Goal: Check status: Check status

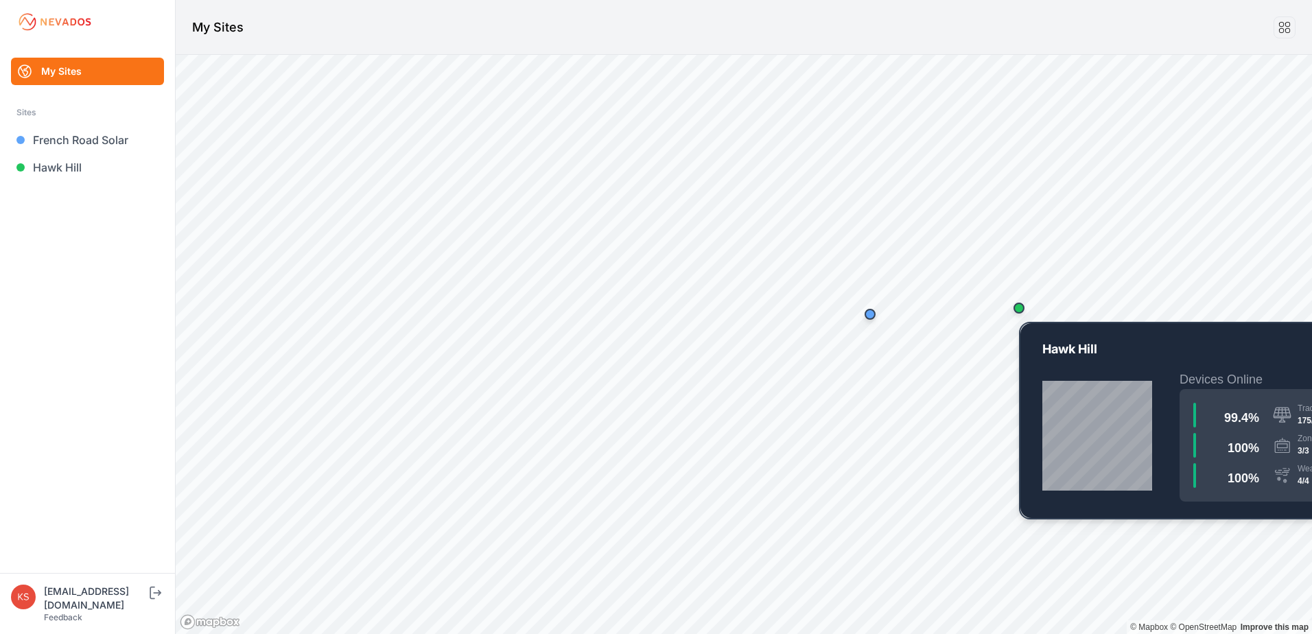
click at [1021, 311] on div "Map marker" at bounding box center [1018, 308] width 11 height 11
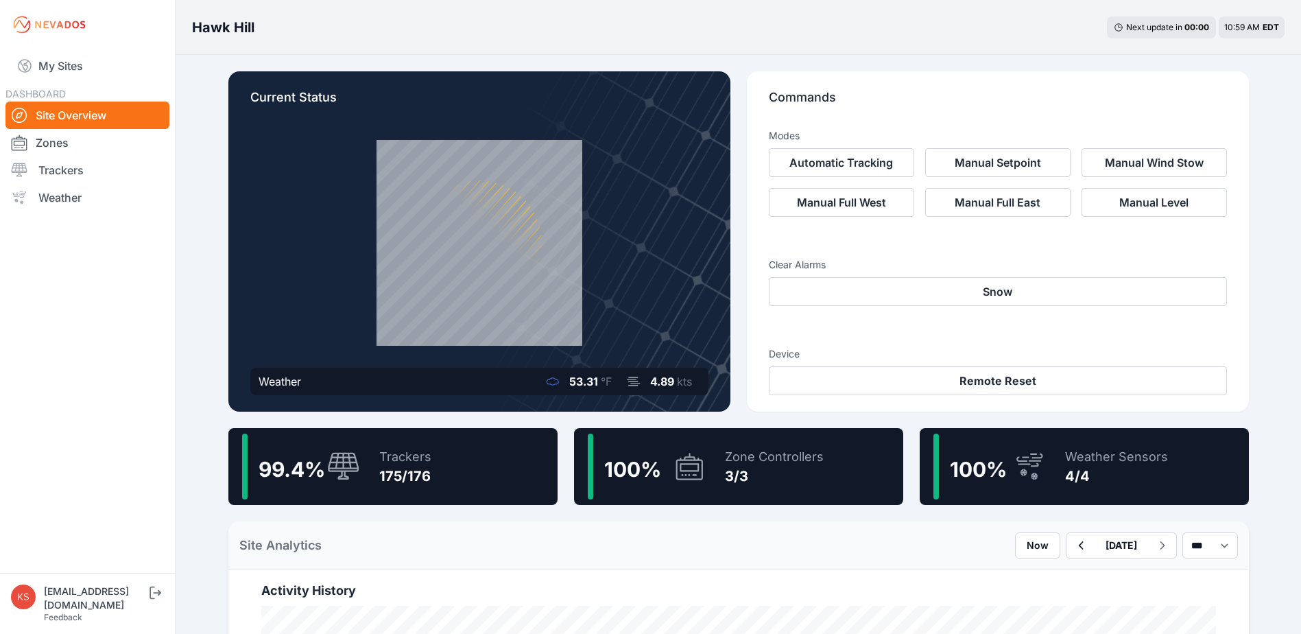
click at [755, 469] on div "3/3" at bounding box center [774, 475] width 99 height 19
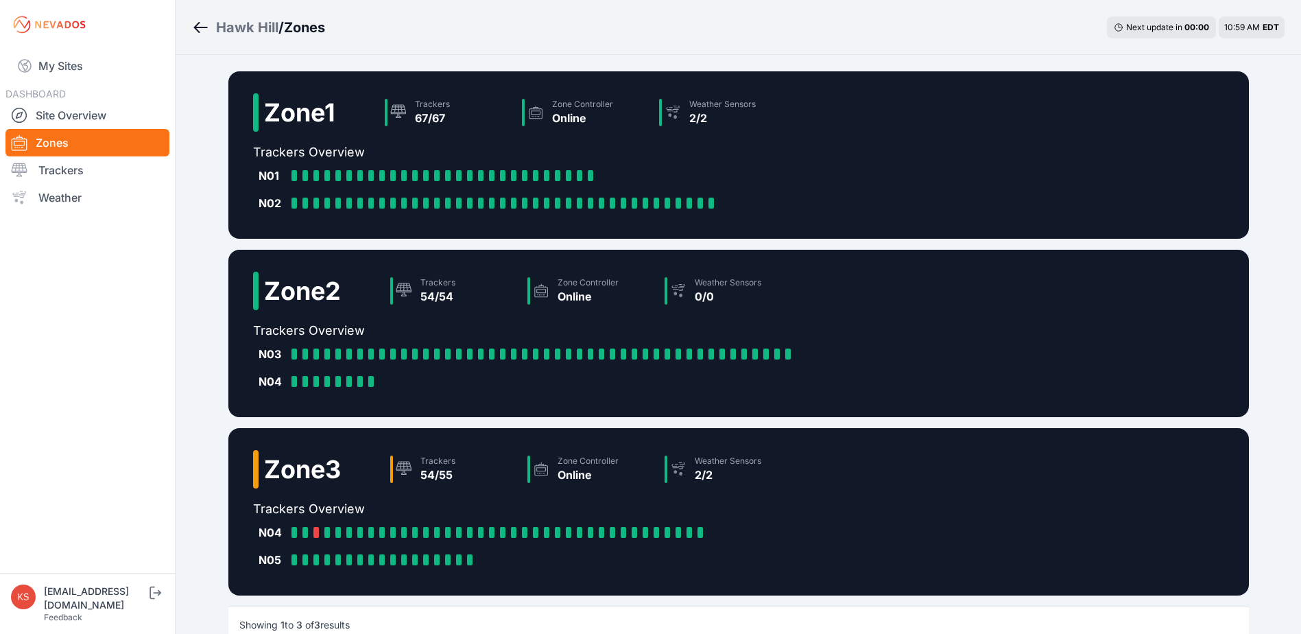
click at [896, 509] on div "Zone 3 Trackers 54/55 Zone Controller Online Weather Sensors 2/2 Trackers Overv…" at bounding box center [738, 511] width 1021 height 167
click at [64, 57] on link "My Sites" at bounding box center [87, 65] width 164 height 33
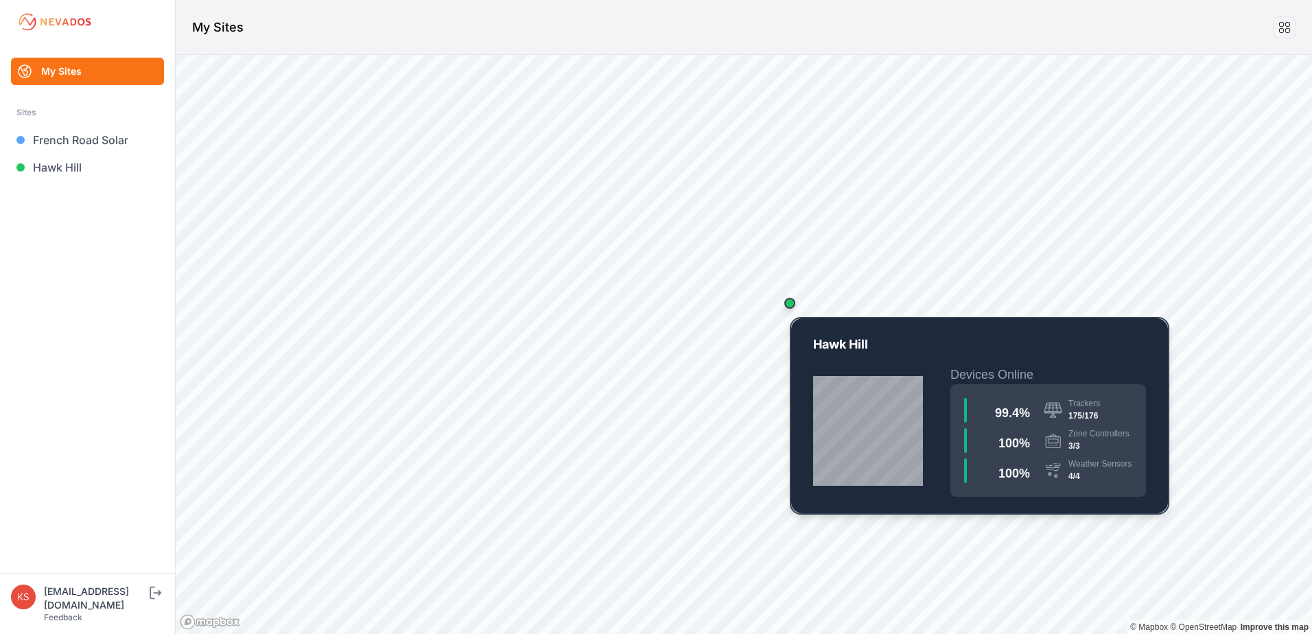
click at [789, 302] on div "Map marker" at bounding box center [789, 303] width 11 height 11
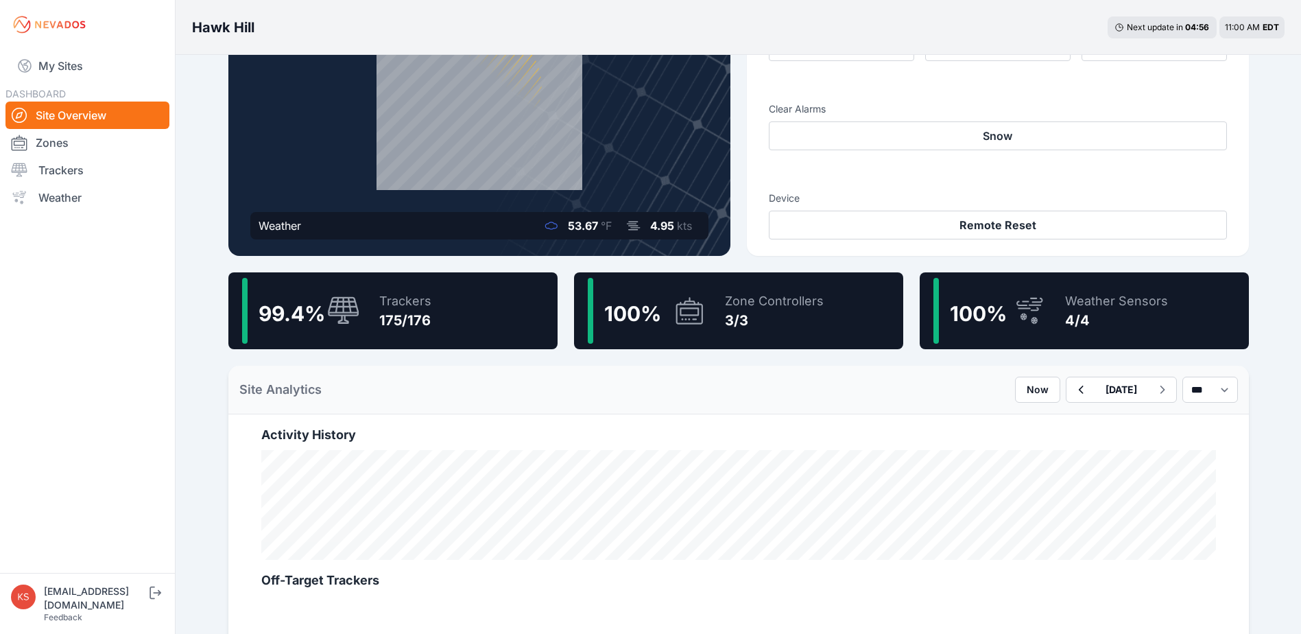
scroll to position [69, 0]
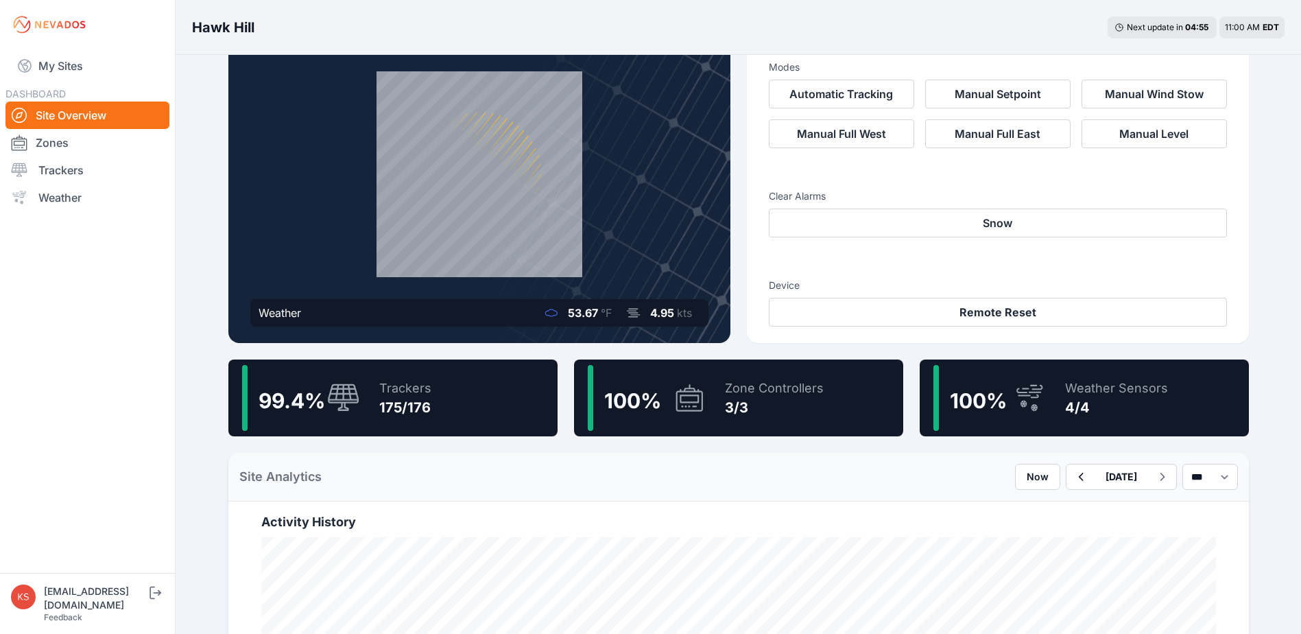
click at [475, 200] on icon at bounding box center [479, 173] width 231 height 231
click at [428, 194] on icon at bounding box center [479, 173] width 231 height 231
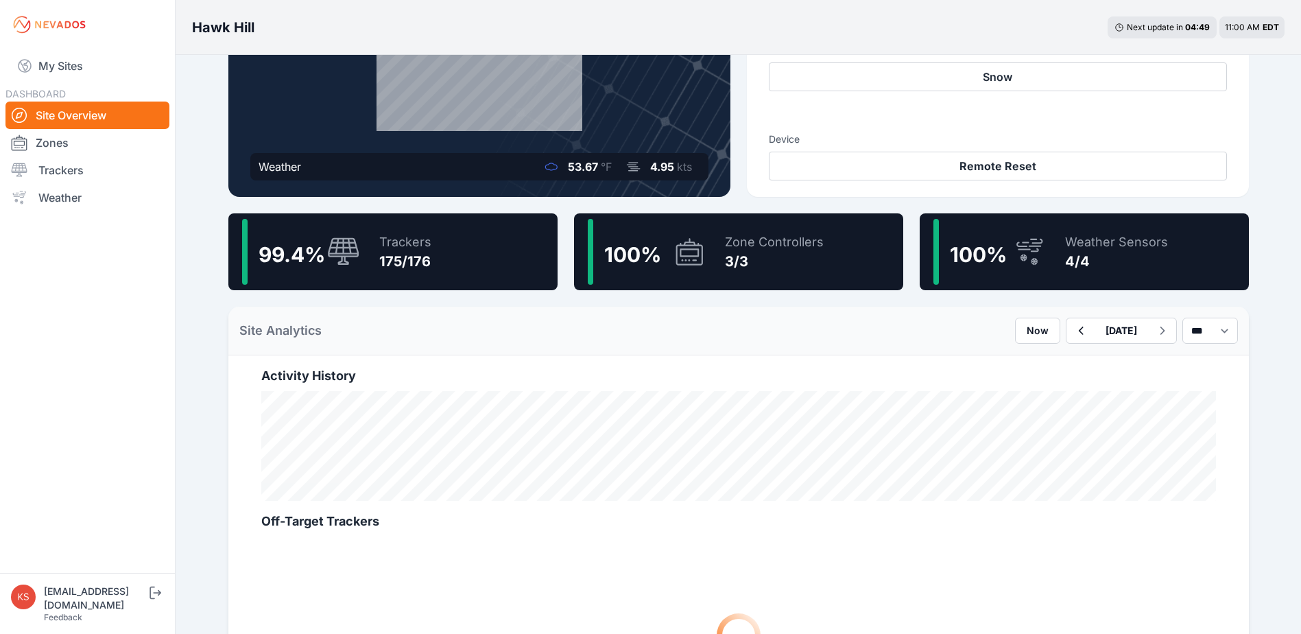
scroll to position [206, 0]
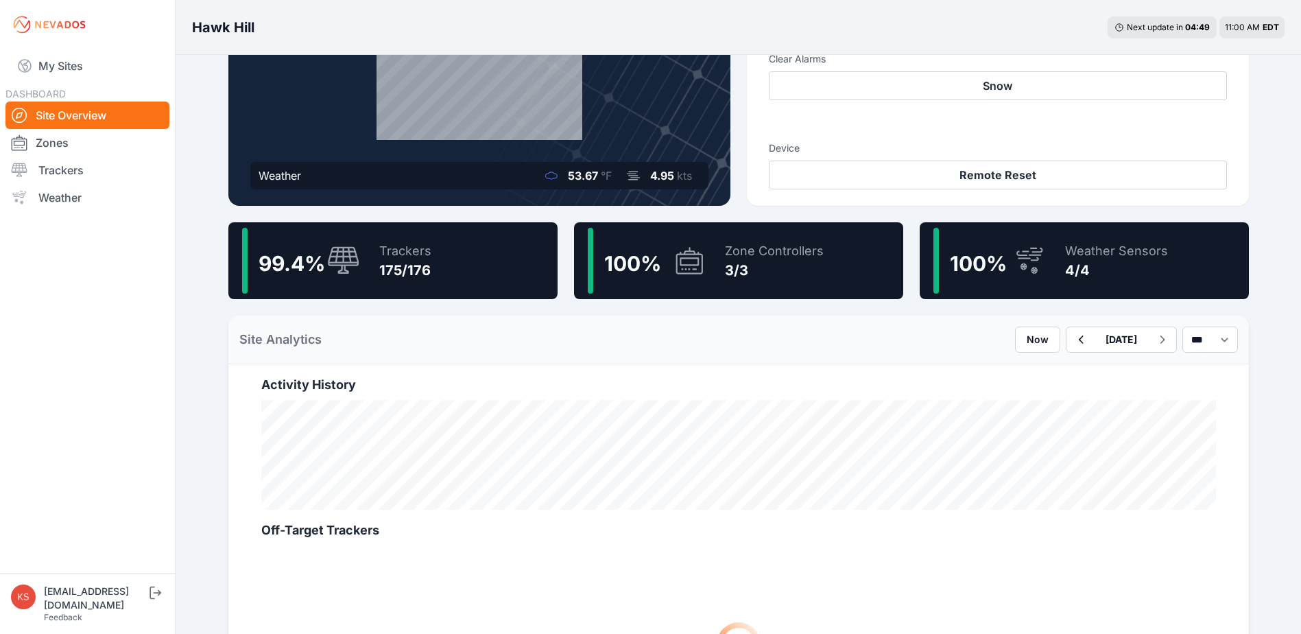
click at [301, 262] on span "99.4 %" at bounding box center [292, 263] width 67 height 25
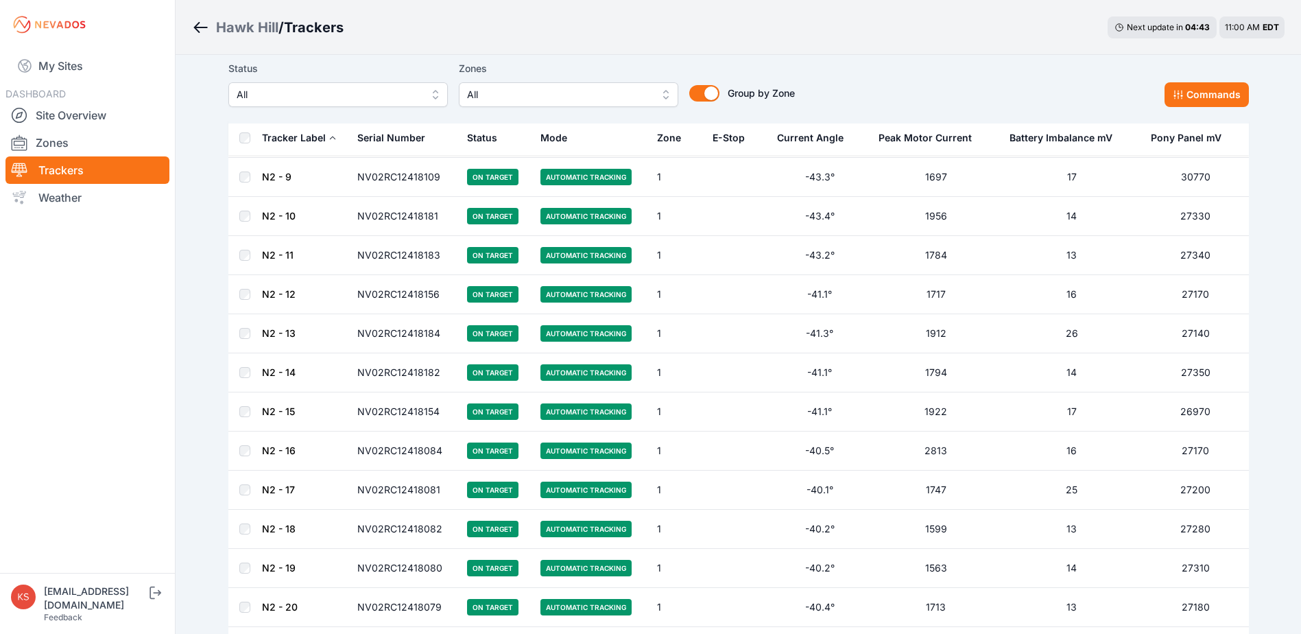
scroll to position [1578, 0]
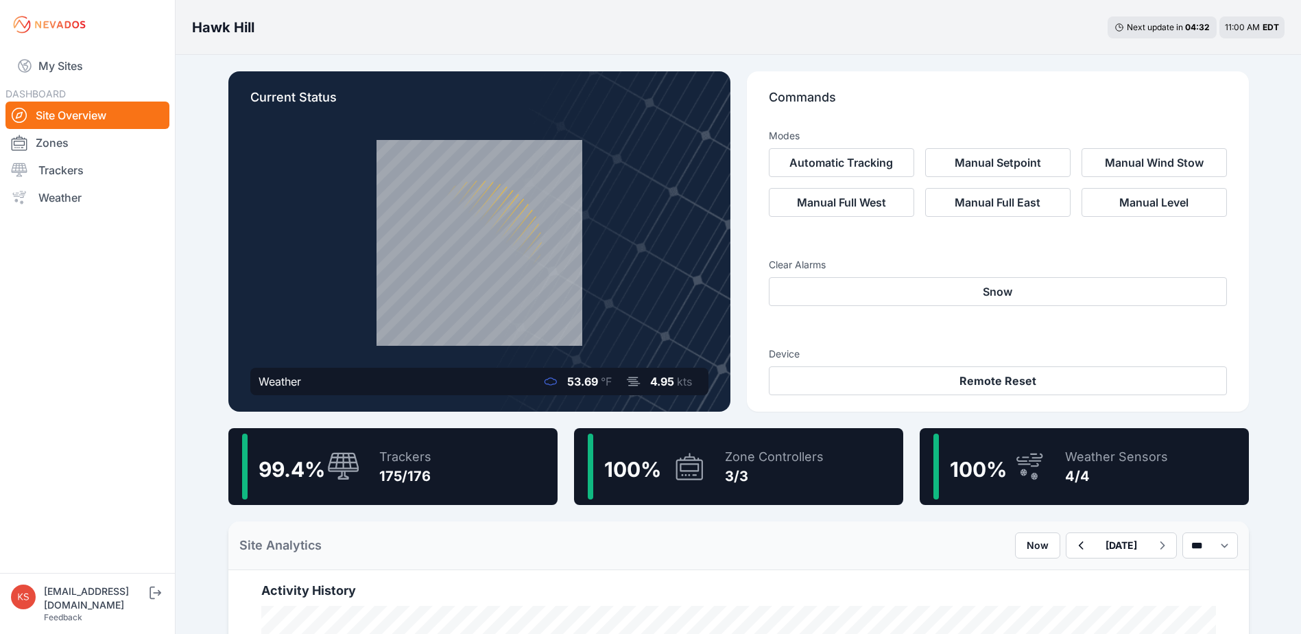
click at [316, 465] on span "99.4 %" at bounding box center [292, 469] width 67 height 25
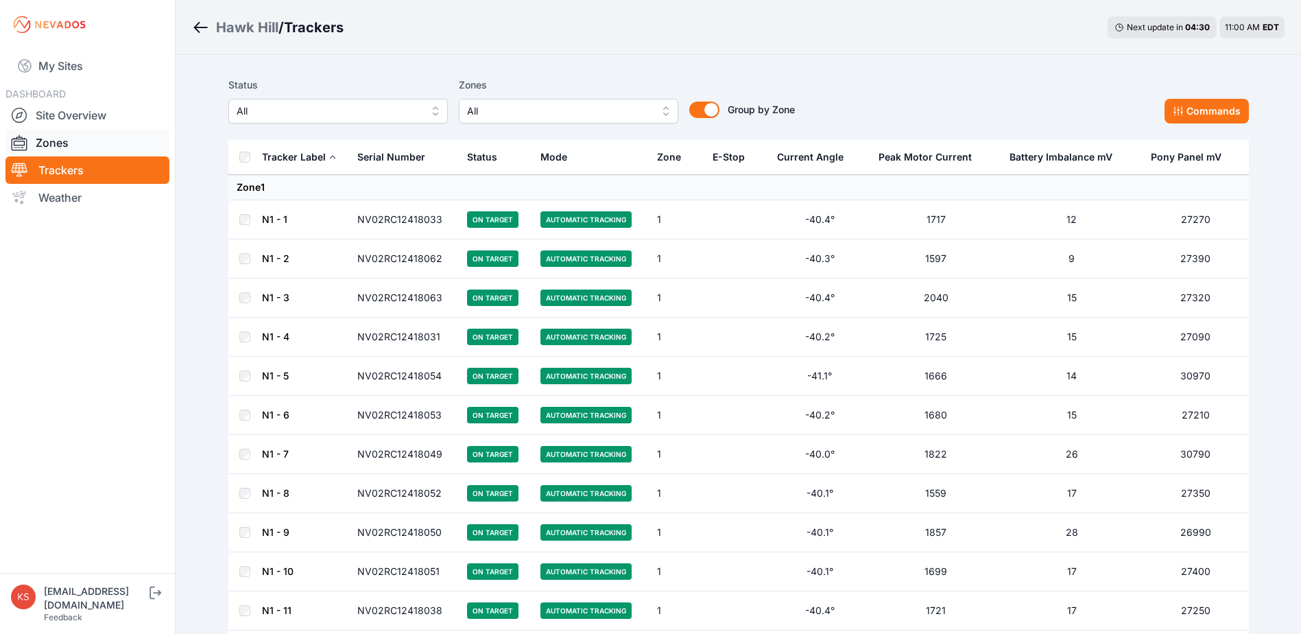
click at [45, 134] on link "Zones" at bounding box center [87, 142] width 164 height 27
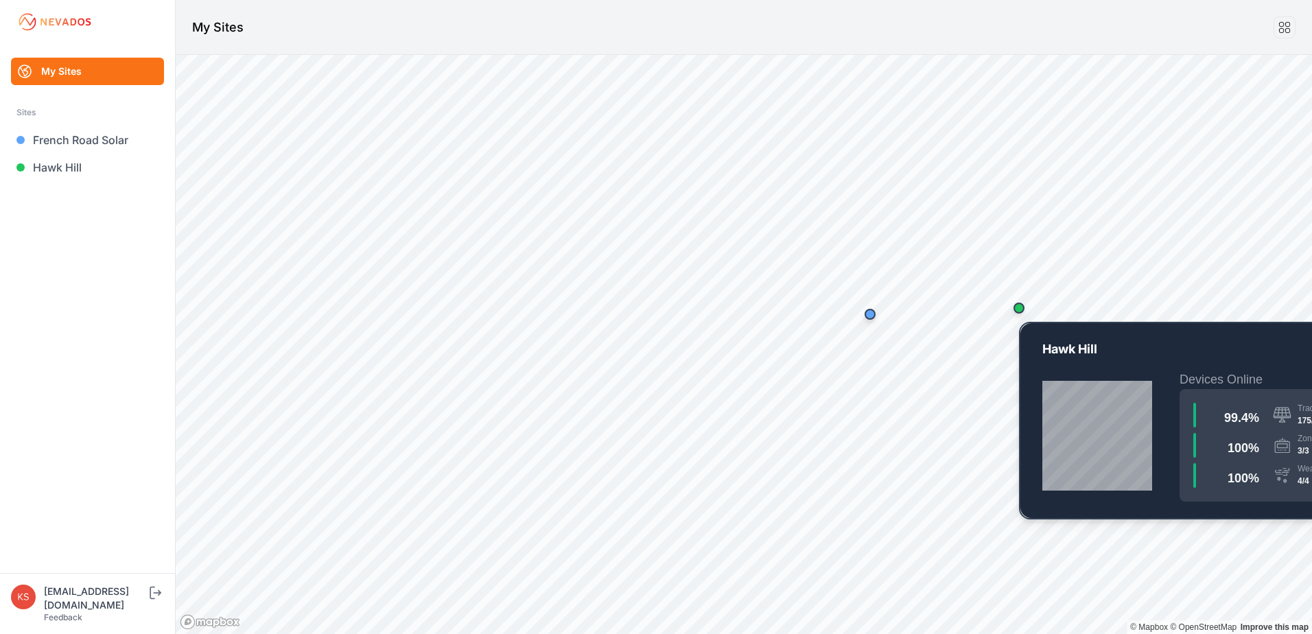
click at [1020, 312] on div "Map marker" at bounding box center [1018, 308] width 11 height 11
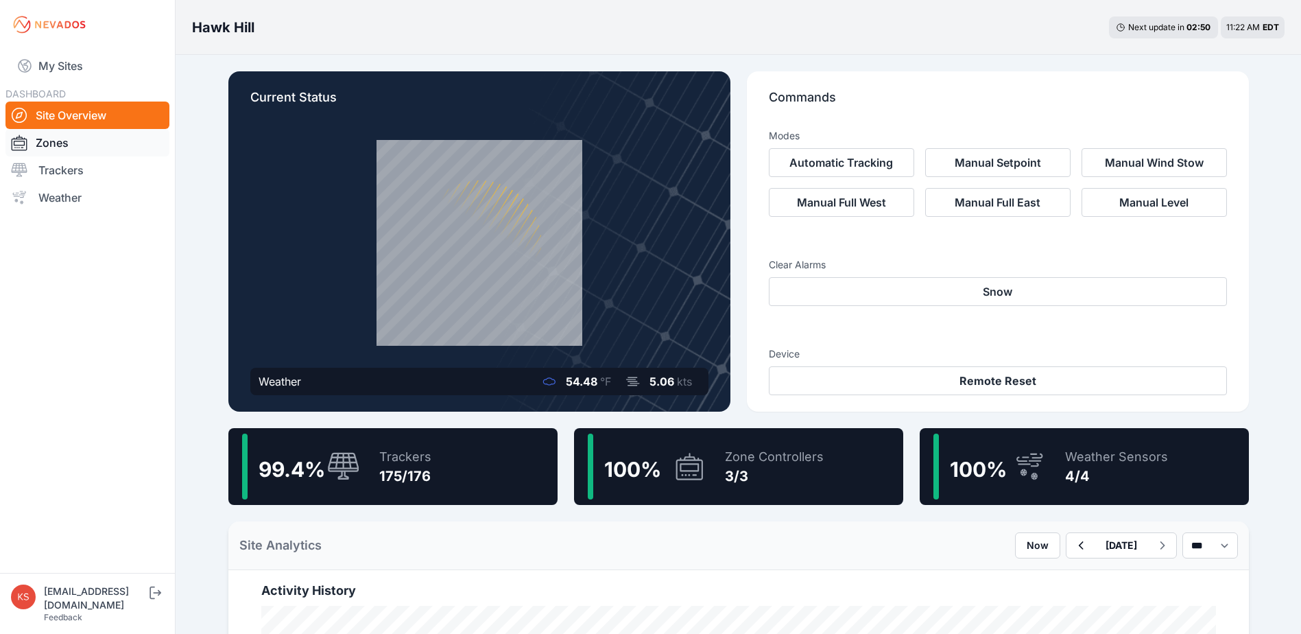
click at [42, 137] on link "Zones" at bounding box center [87, 142] width 164 height 27
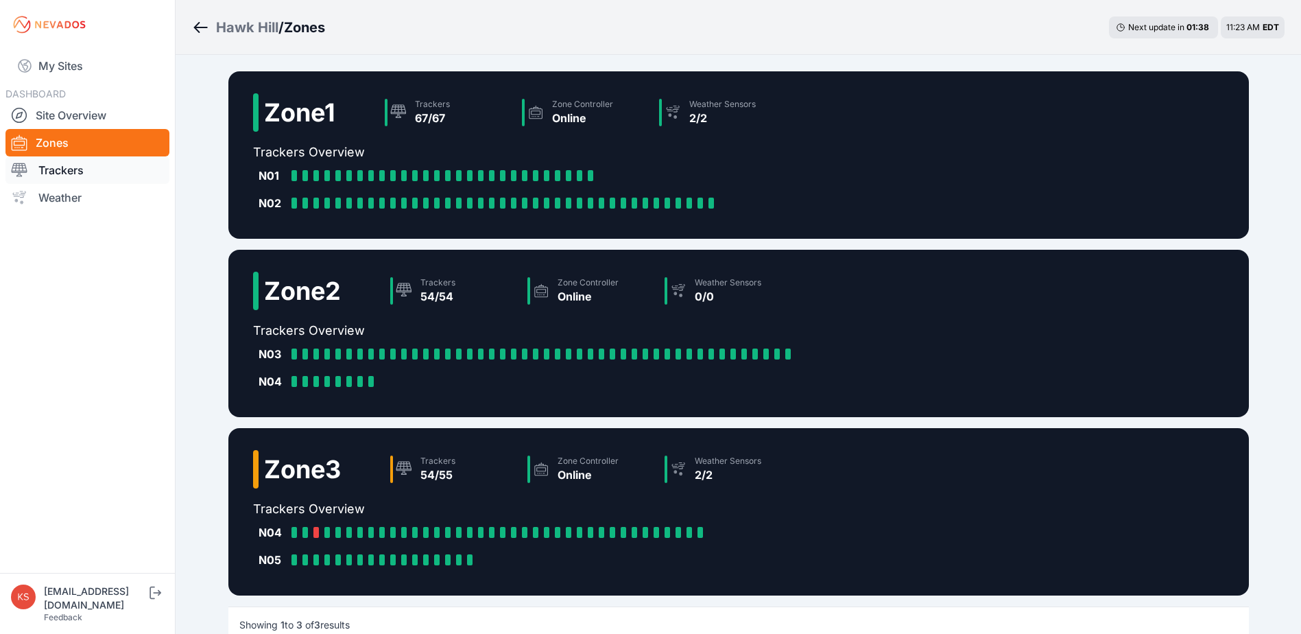
click at [38, 169] on div at bounding box center [24, 170] width 27 height 16
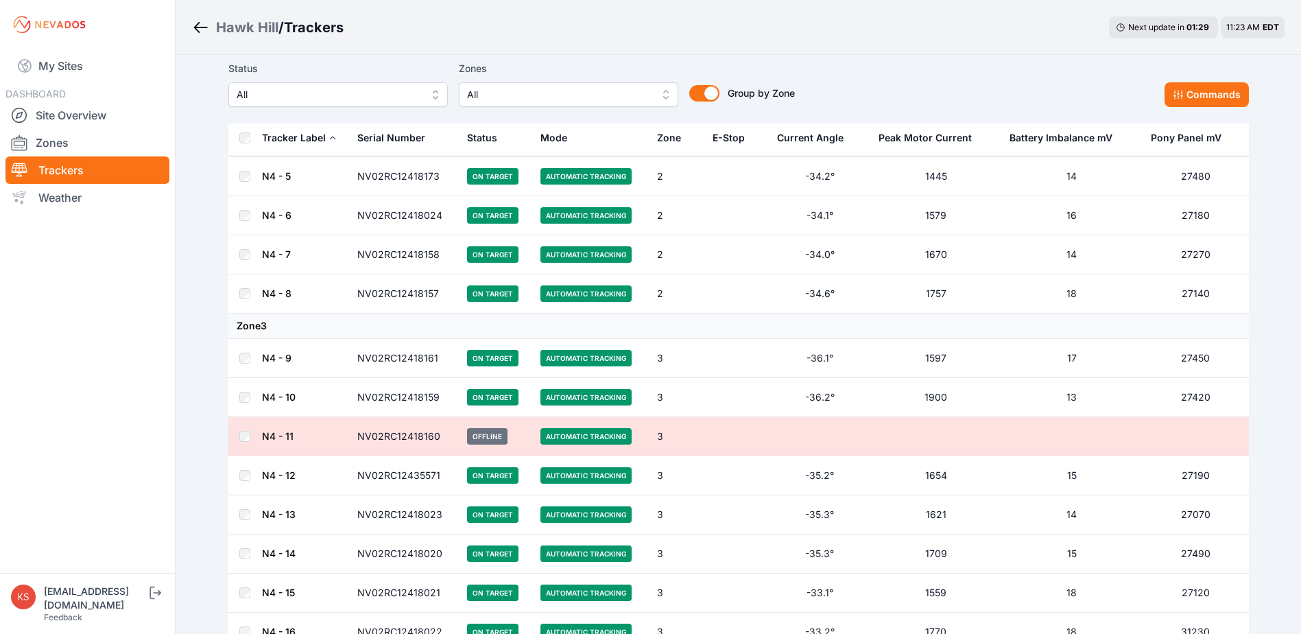
scroll to position [4664, 0]
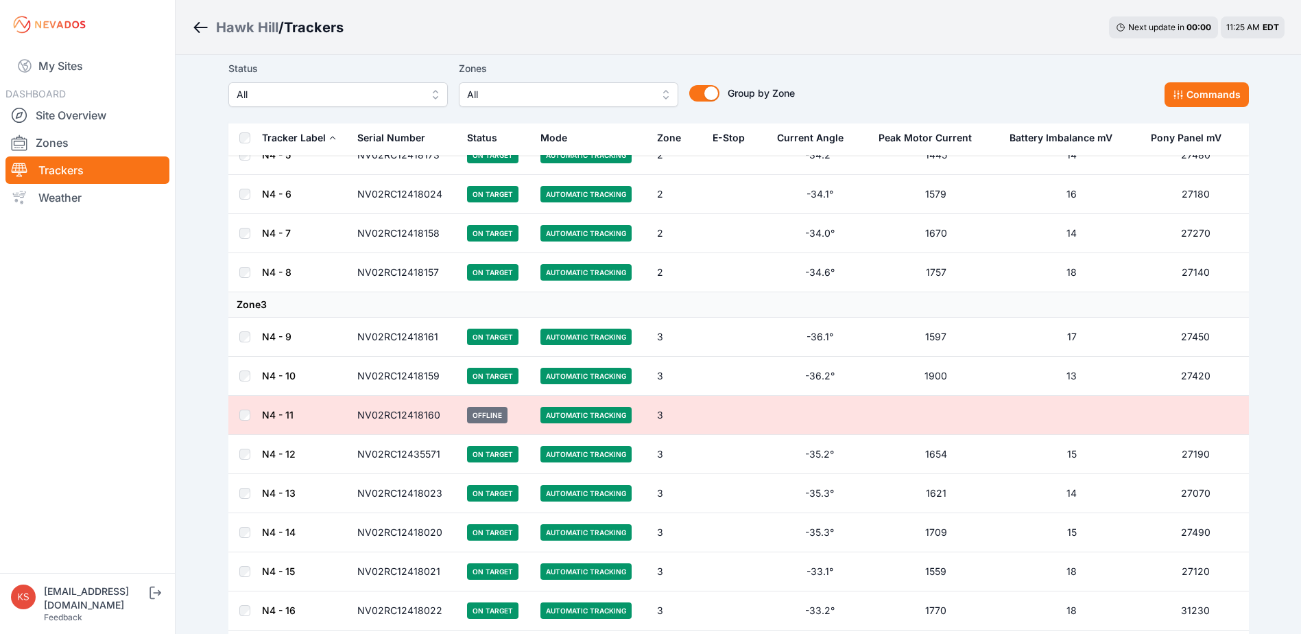
click at [399, 412] on td "NV02RC12418160" at bounding box center [404, 415] width 110 height 39
click at [272, 414] on link "N4 - 11" at bounding box center [278, 415] width 32 height 12
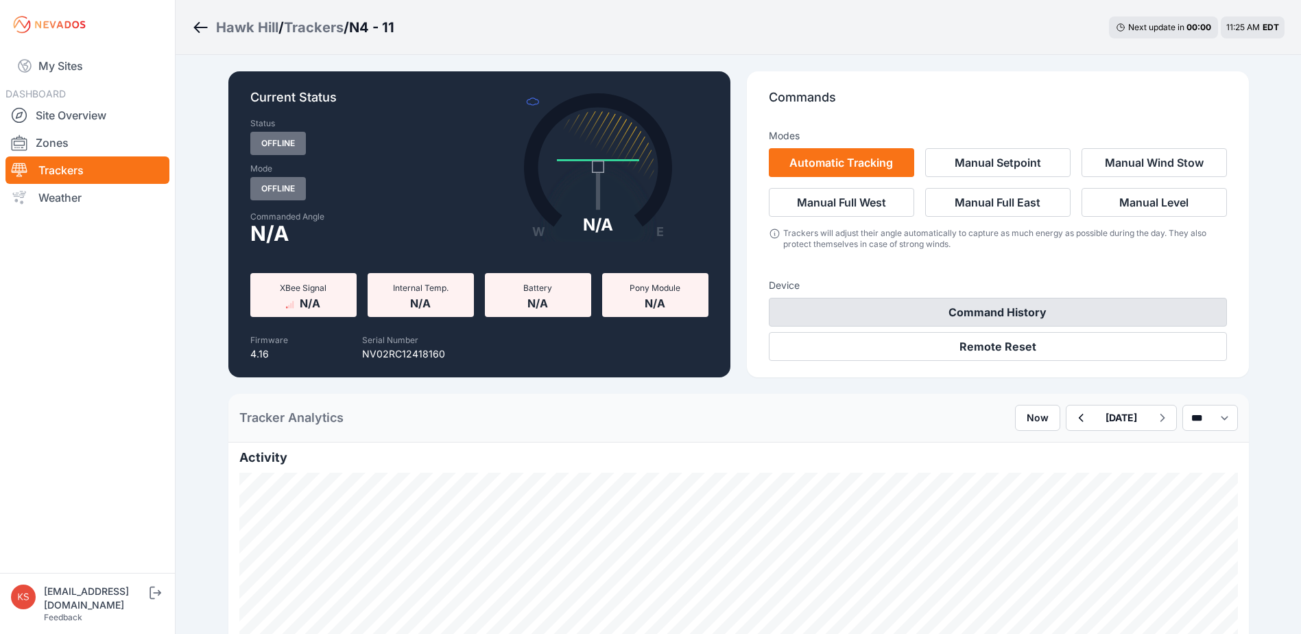
click at [955, 313] on button "Command History" at bounding box center [998, 312] width 458 height 29
